Goal: Find contact information: Find contact information

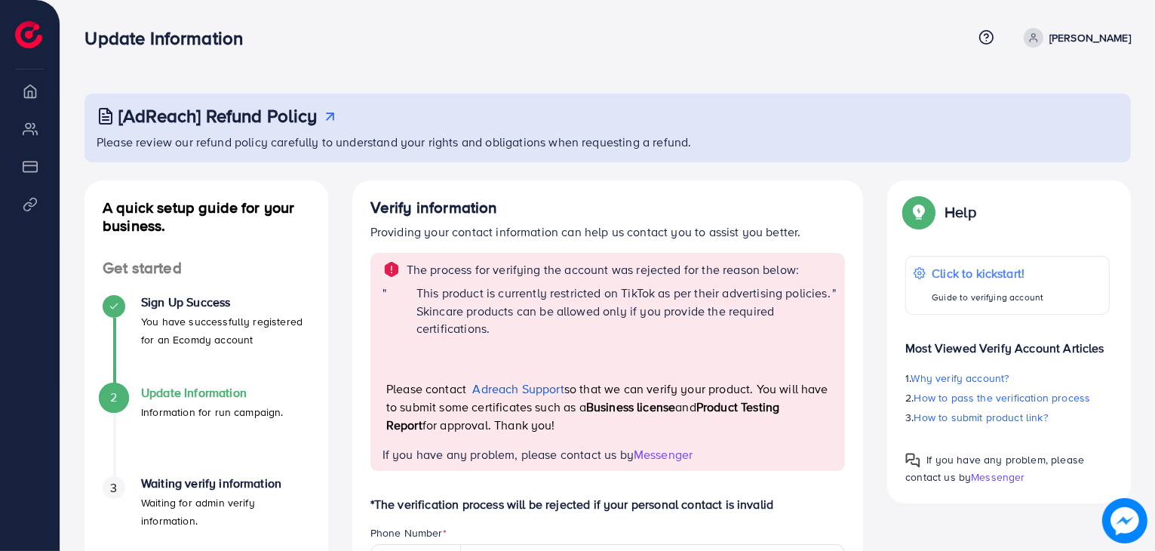
click at [603, 422] on p "P lease contact Adreach Support so that we can verify your product. You will ha…" at bounding box center [609, 406] width 446 height 54
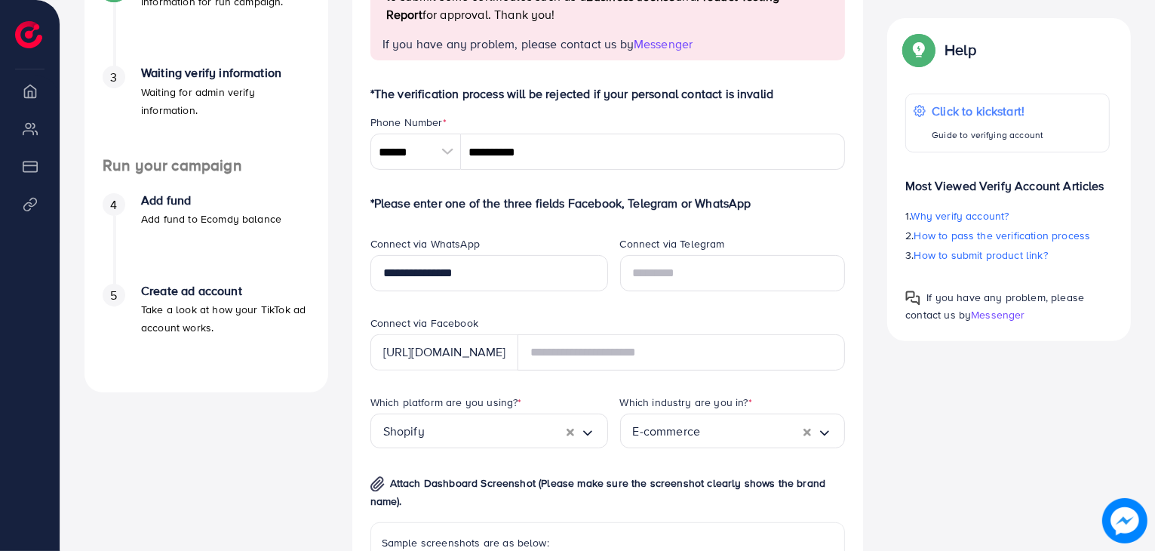
scroll to position [259, 0]
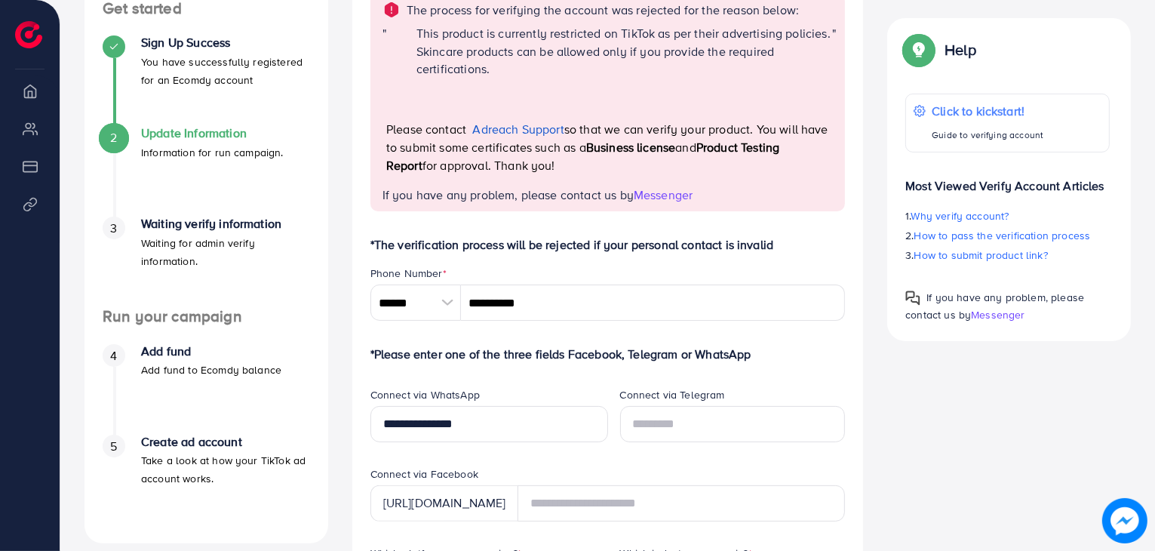
click at [522, 132] on link "Adreach Support" at bounding box center [518, 129] width 91 height 17
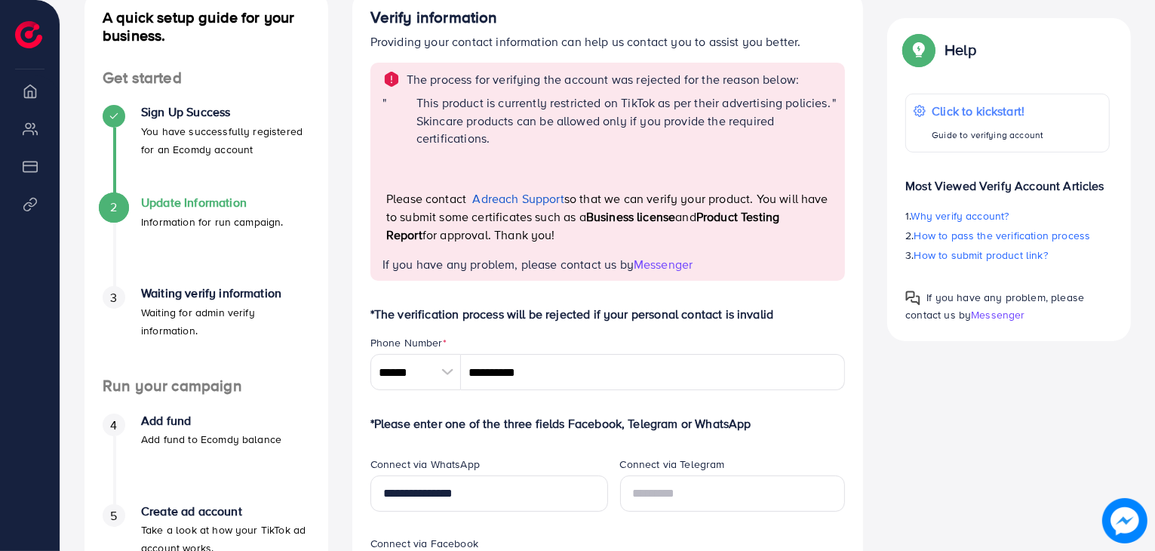
scroll to position [109, 0]
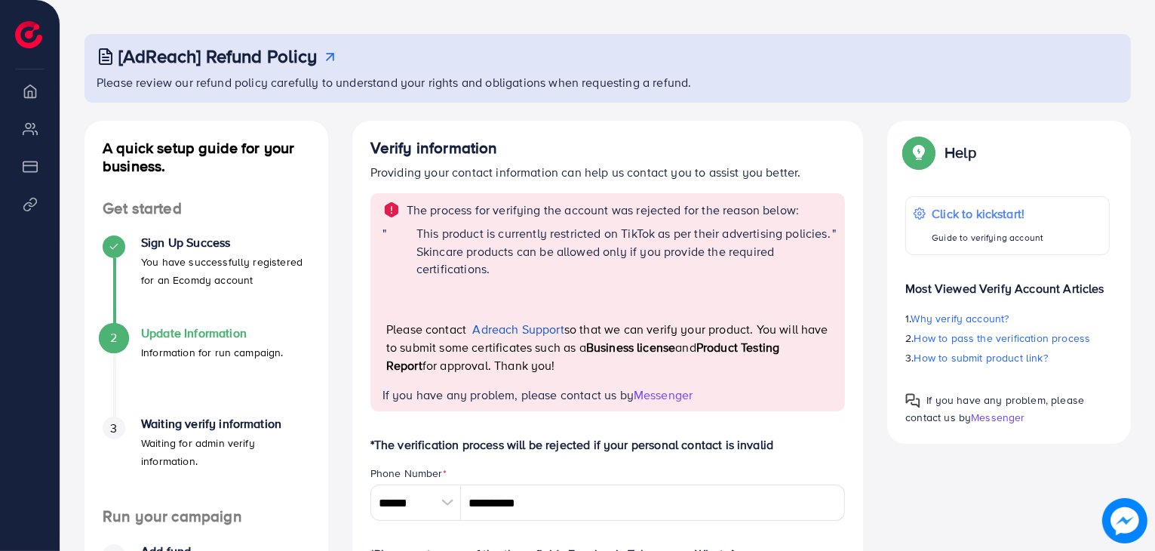
scroll to position [33, 0]
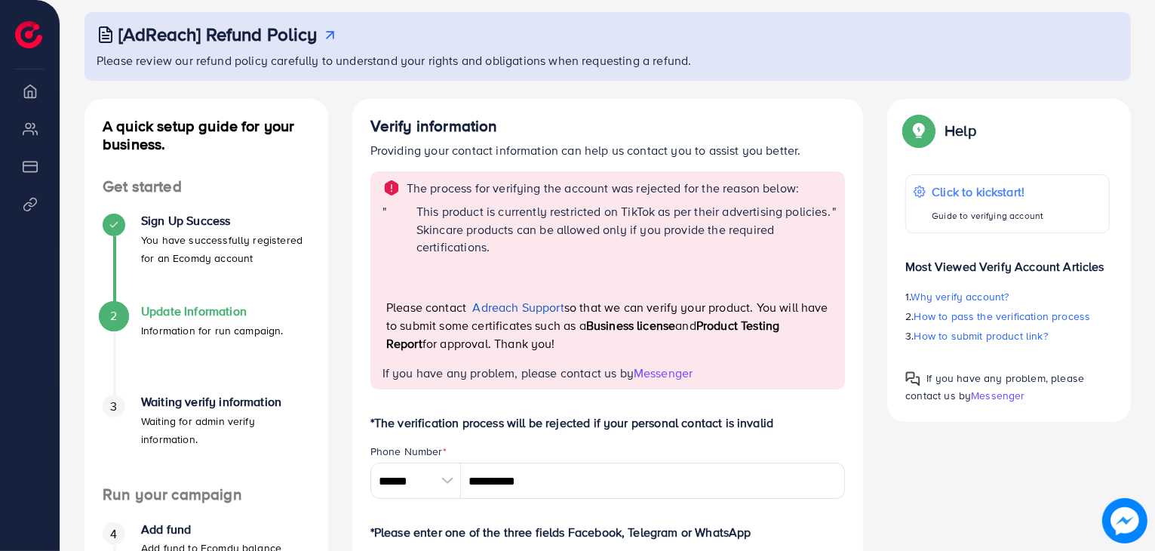
scroll to position [109, 0]
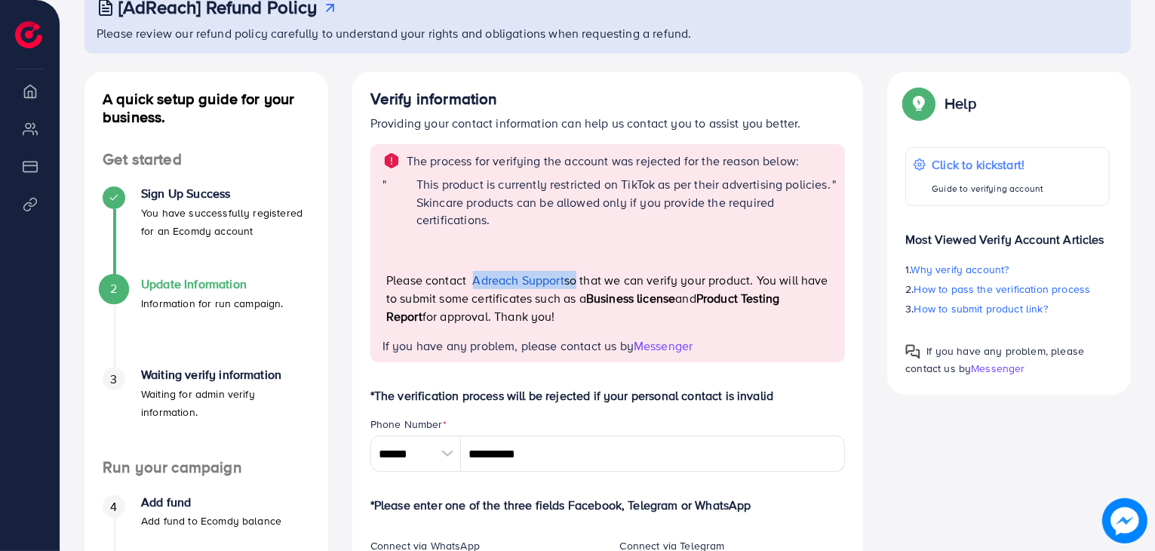
drag, startPoint x: 573, startPoint y: 279, endPoint x: 477, endPoint y: 281, distance: 96.6
click at [477, 281] on p "P lease contact Adreach Support so that we can verify your product. You will ha…" at bounding box center [609, 298] width 446 height 54
